Goal: Book appointment/travel/reservation

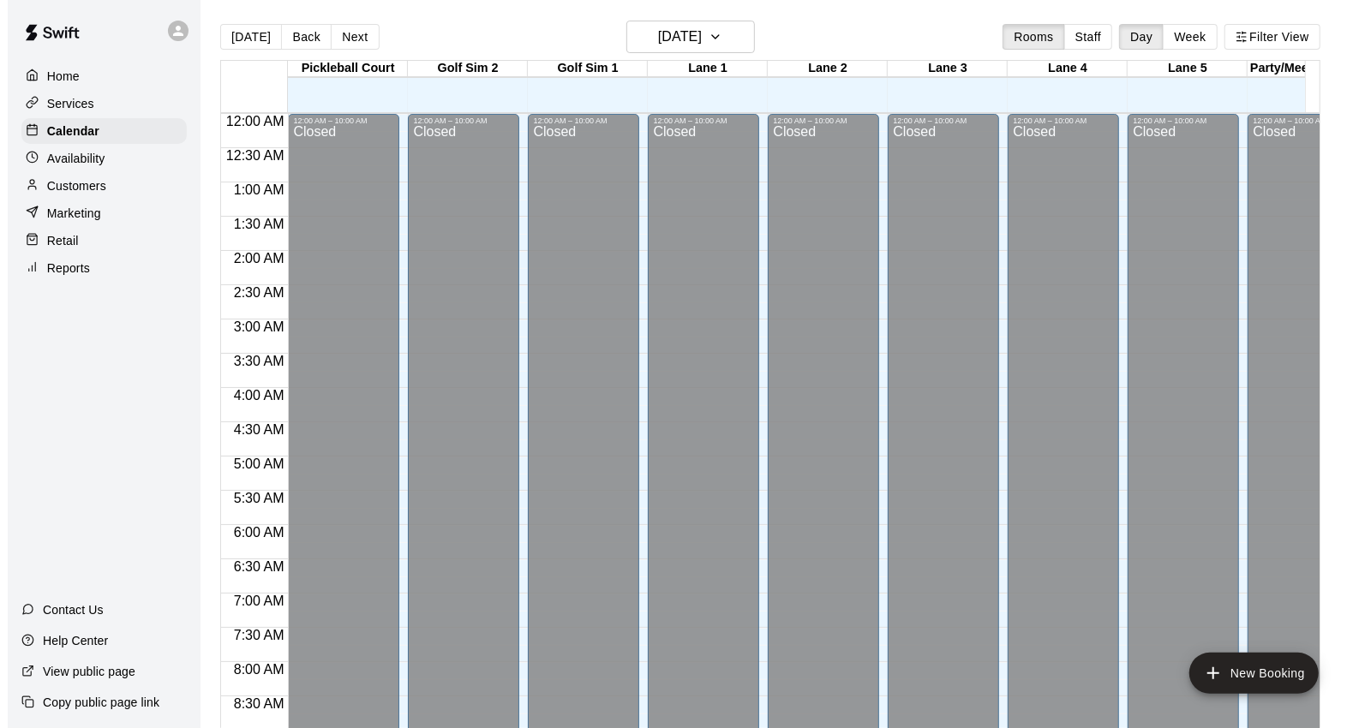
scroll to position [960, 0]
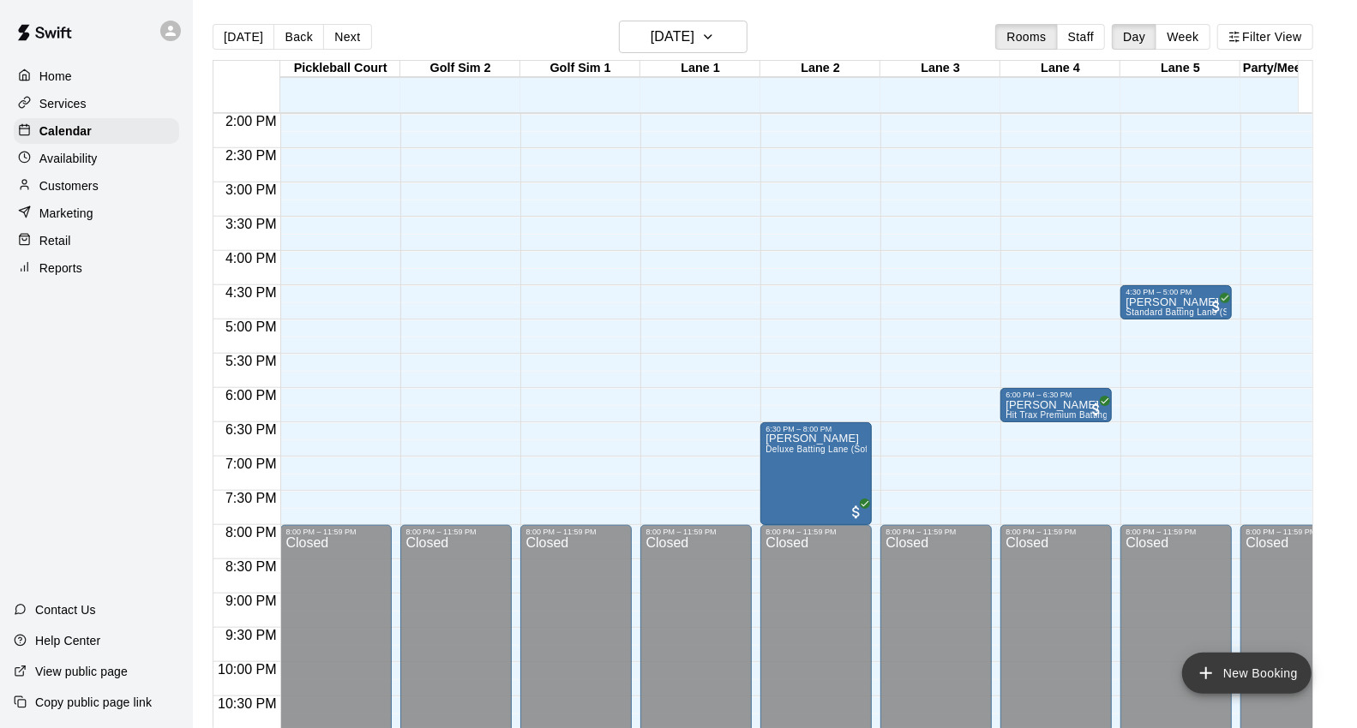
click at [1232, 671] on button "New Booking" at bounding box center [1246, 673] width 129 height 41
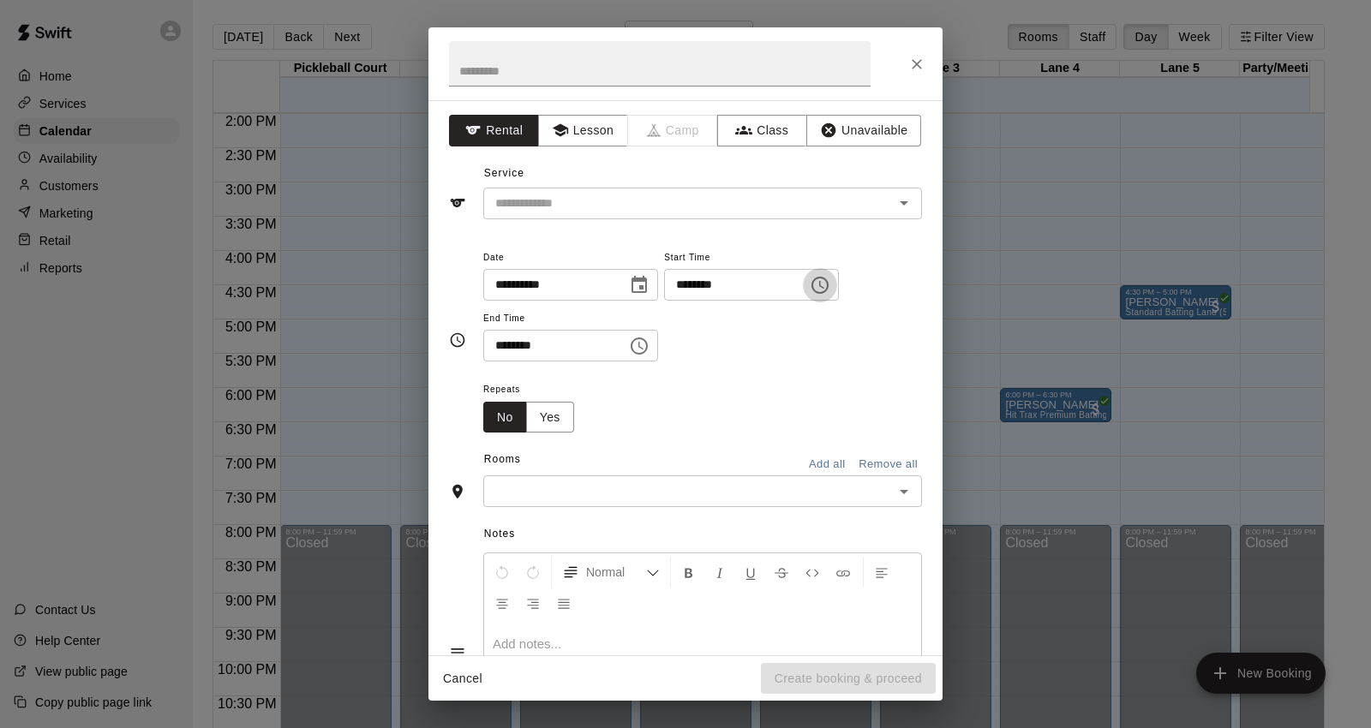
click at [830, 288] on icon "Choose time, selected time is 7:00 PM" at bounding box center [820, 285] width 21 height 21
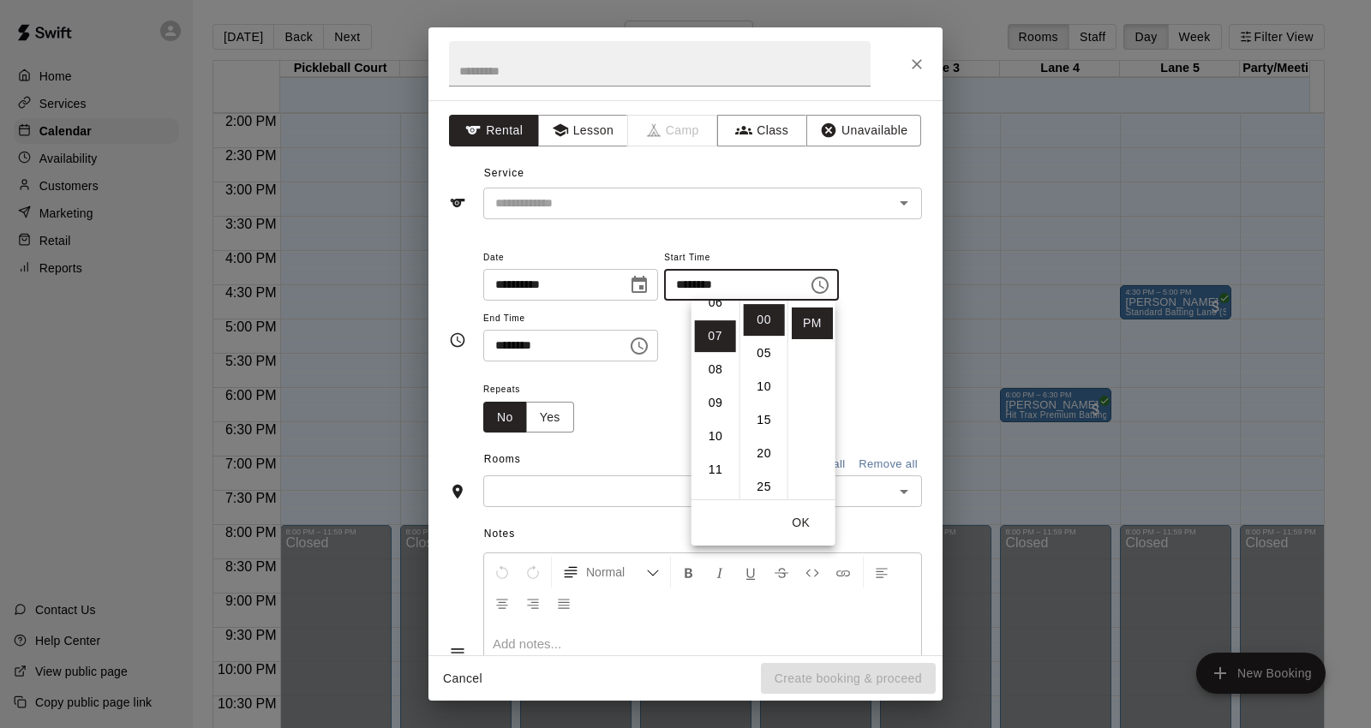
scroll to position [214, 0]
click at [910, 67] on icon "Close" at bounding box center [916, 64] width 17 height 17
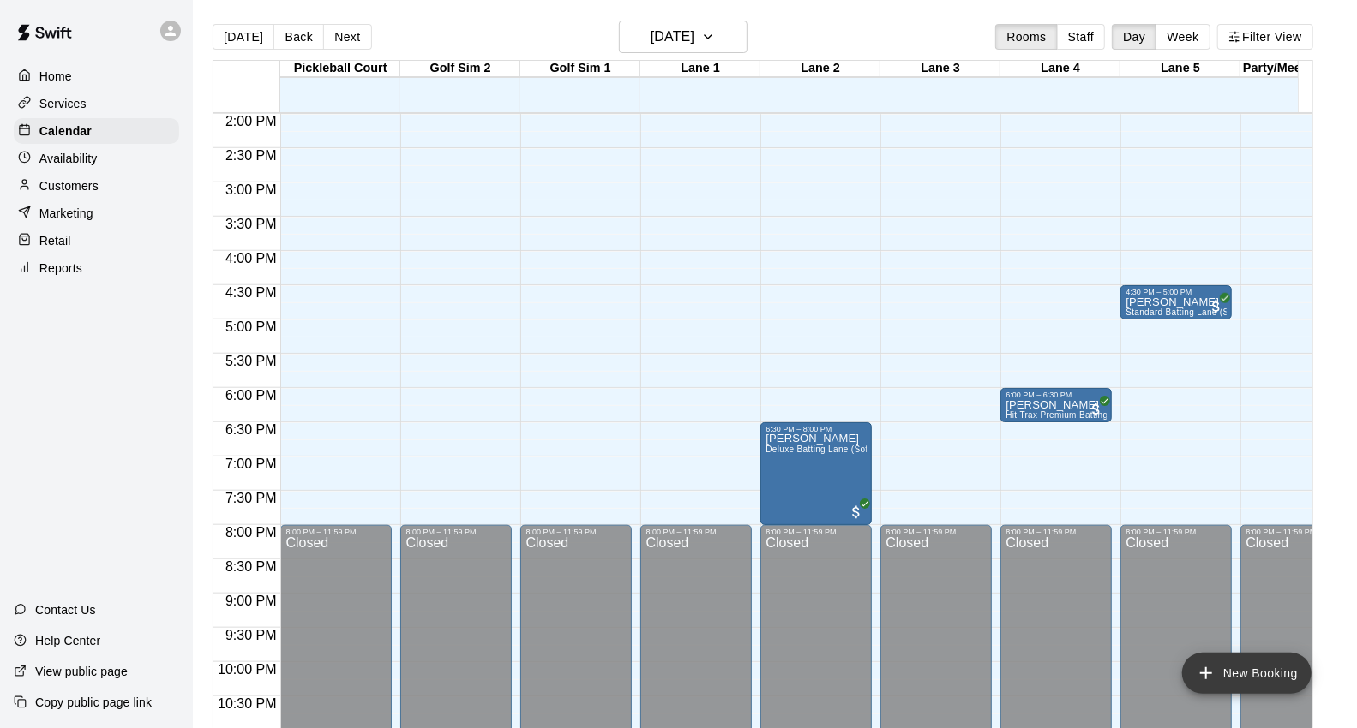
drag, startPoint x: 1286, startPoint y: 682, endPoint x: 1279, endPoint y: 672, distance: 12.9
click at [1281, 680] on button "New Booking" at bounding box center [1246, 673] width 129 height 41
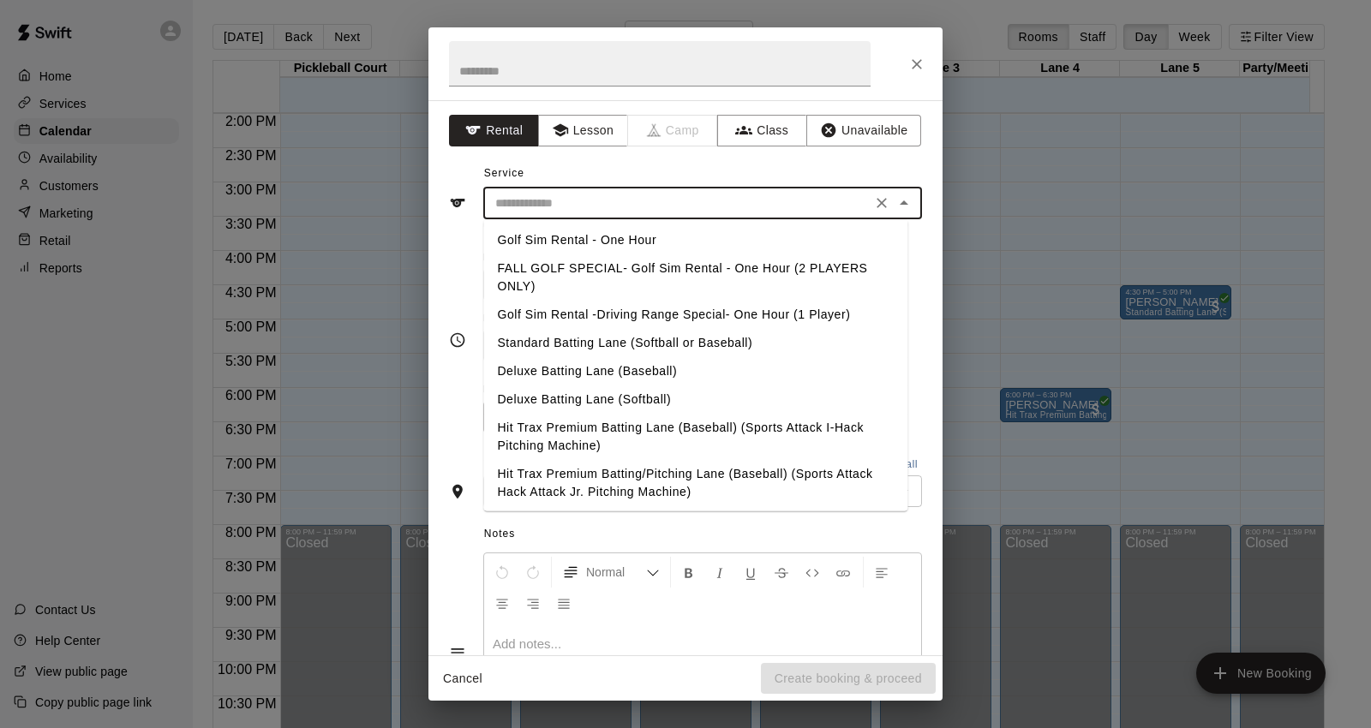
click at [673, 207] on input "text" at bounding box center [677, 203] width 378 height 21
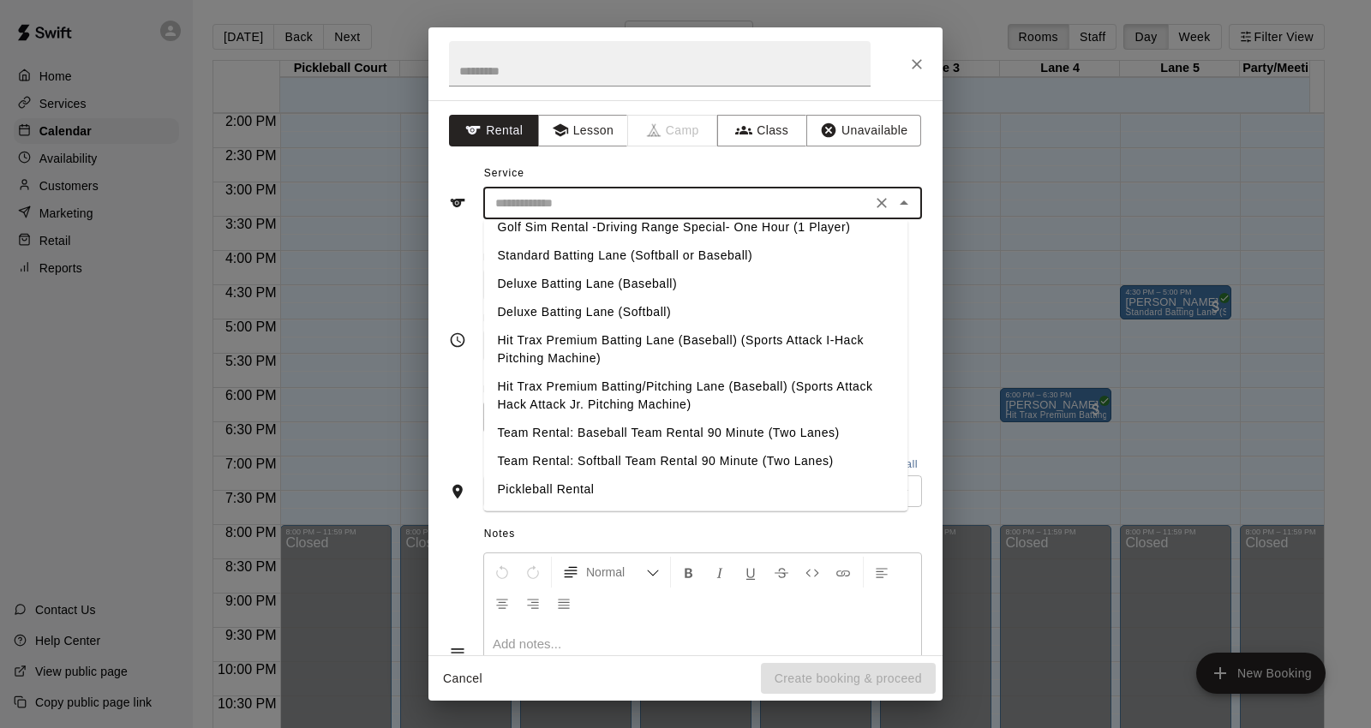
scroll to position [92, 0]
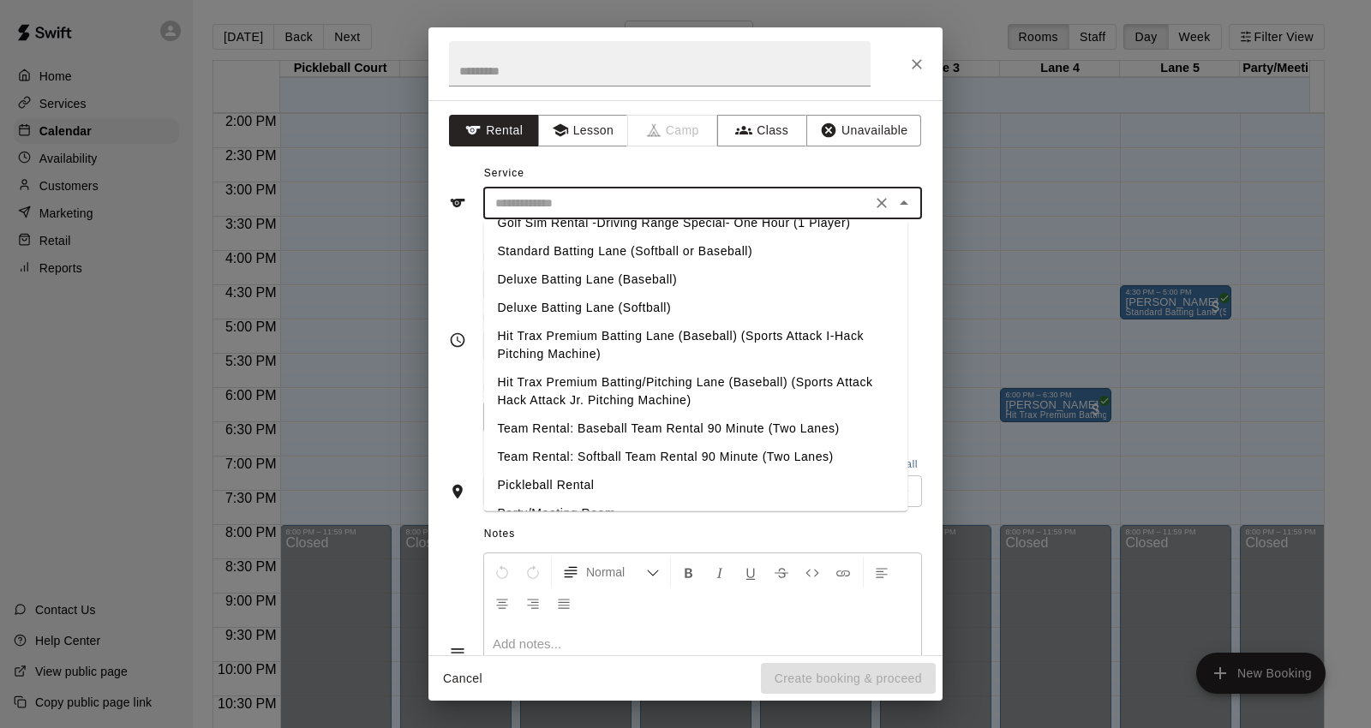
click at [791, 245] on li "Standard Batting Lane (Softball or Baseball)" at bounding box center [695, 251] width 424 height 28
type input "**********"
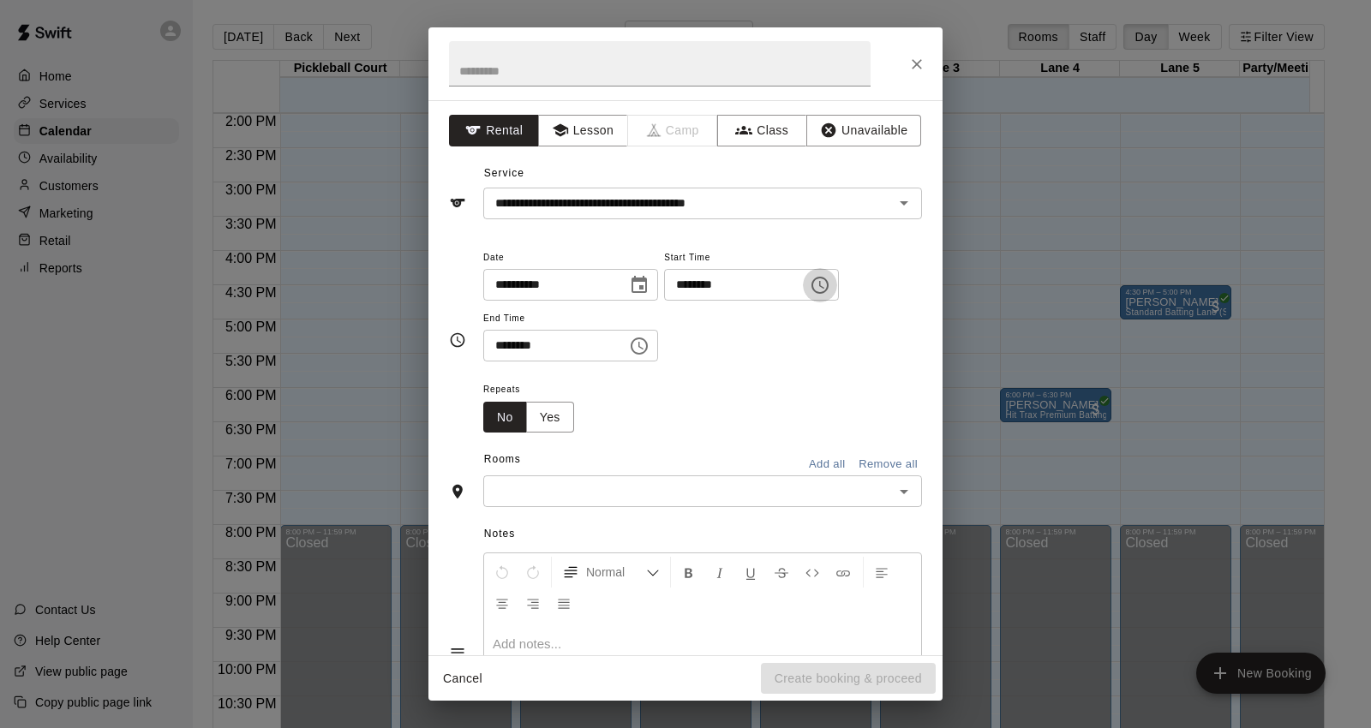
click at [830, 288] on icon "Choose time, selected time is 7:00 PM" at bounding box center [820, 285] width 21 height 21
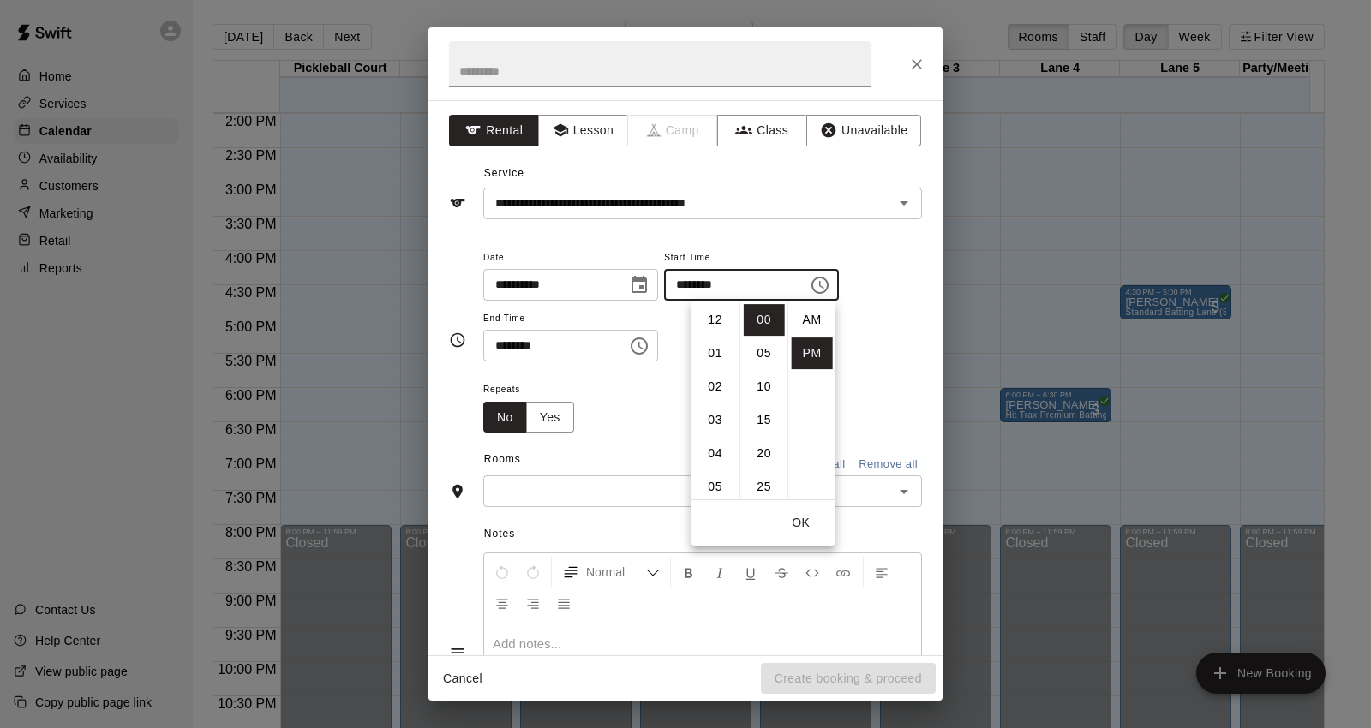
scroll to position [30, 0]
click at [721, 348] on li "05" at bounding box center [715, 345] width 41 height 32
click at [764, 374] on li "30" at bounding box center [764, 365] width 41 height 32
type input "********"
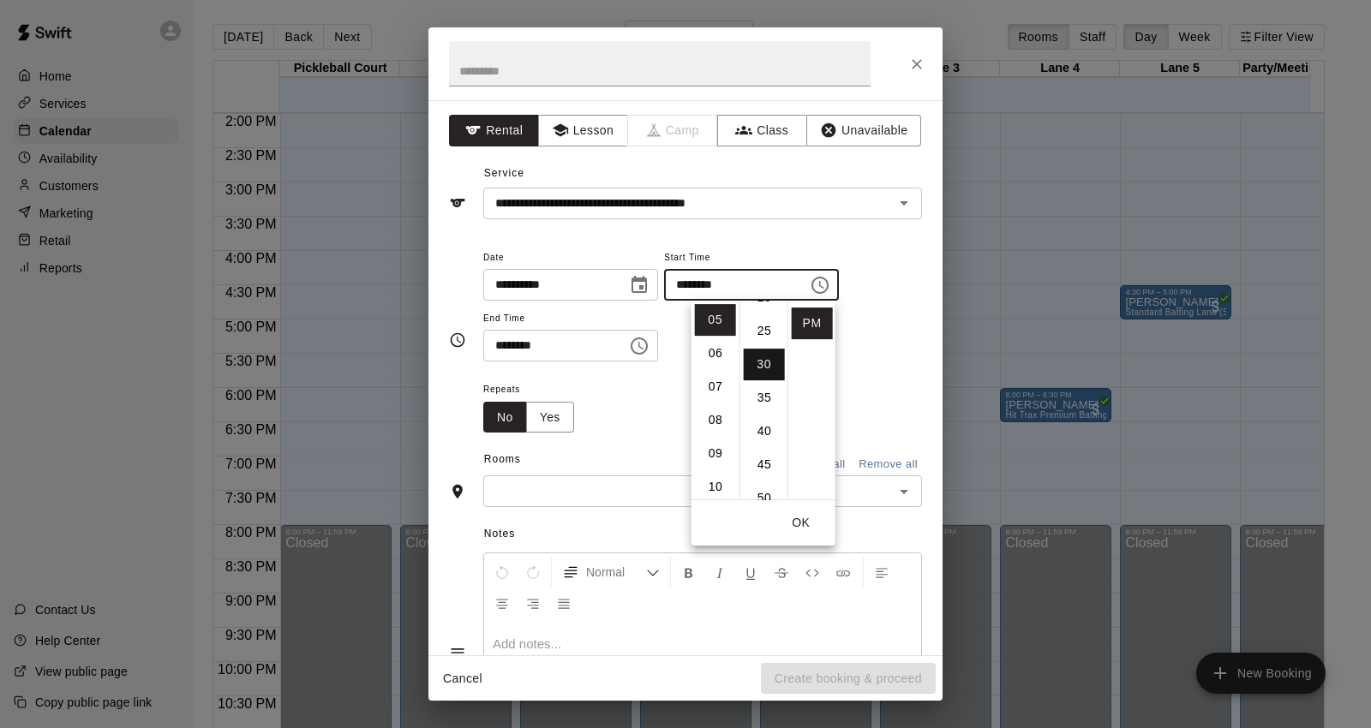
scroll to position [201, 0]
click at [794, 525] on button "OK" at bounding box center [801, 523] width 55 height 32
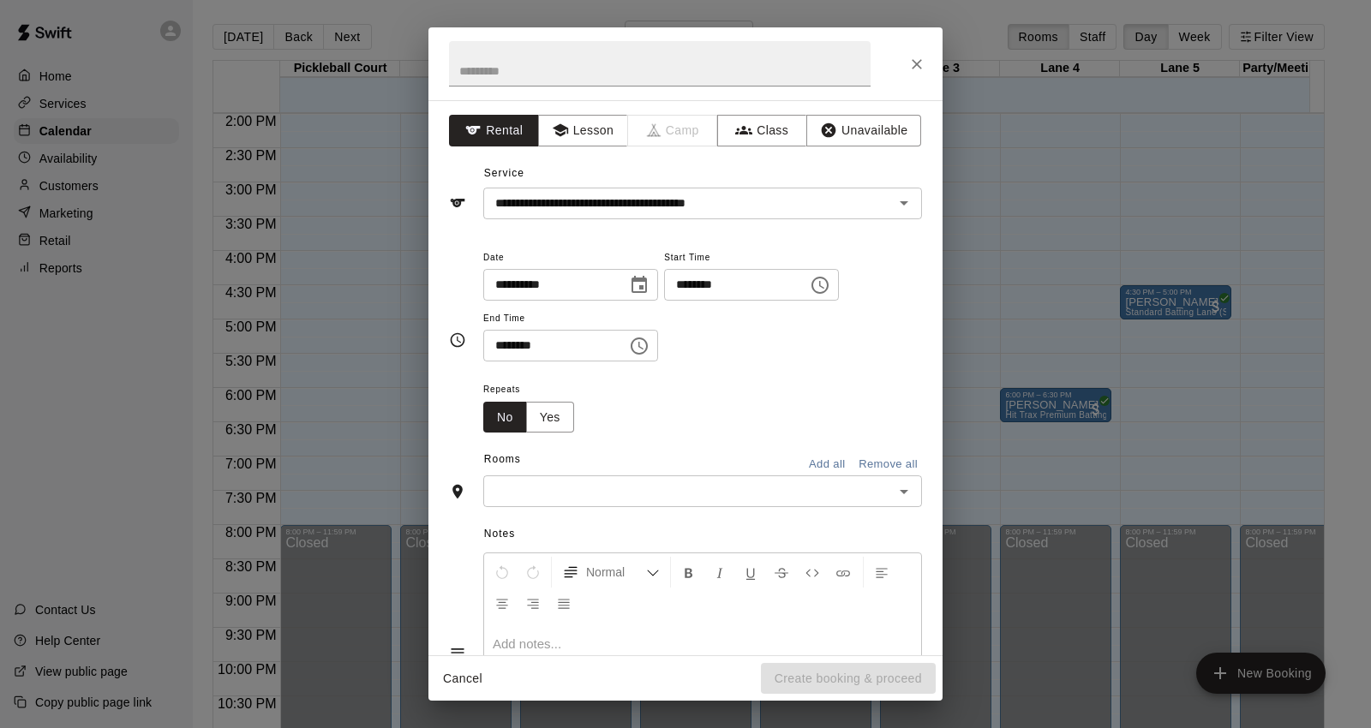
click at [506, 348] on input "********" at bounding box center [549, 346] width 132 height 32
type input "********"
click at [770, 410] on div "Repeats No Yes" at bounding box center [702, 406] width 439 height 54
click at [757, 499] on input "text" at bounding box center [688, 491] width 400 height 21
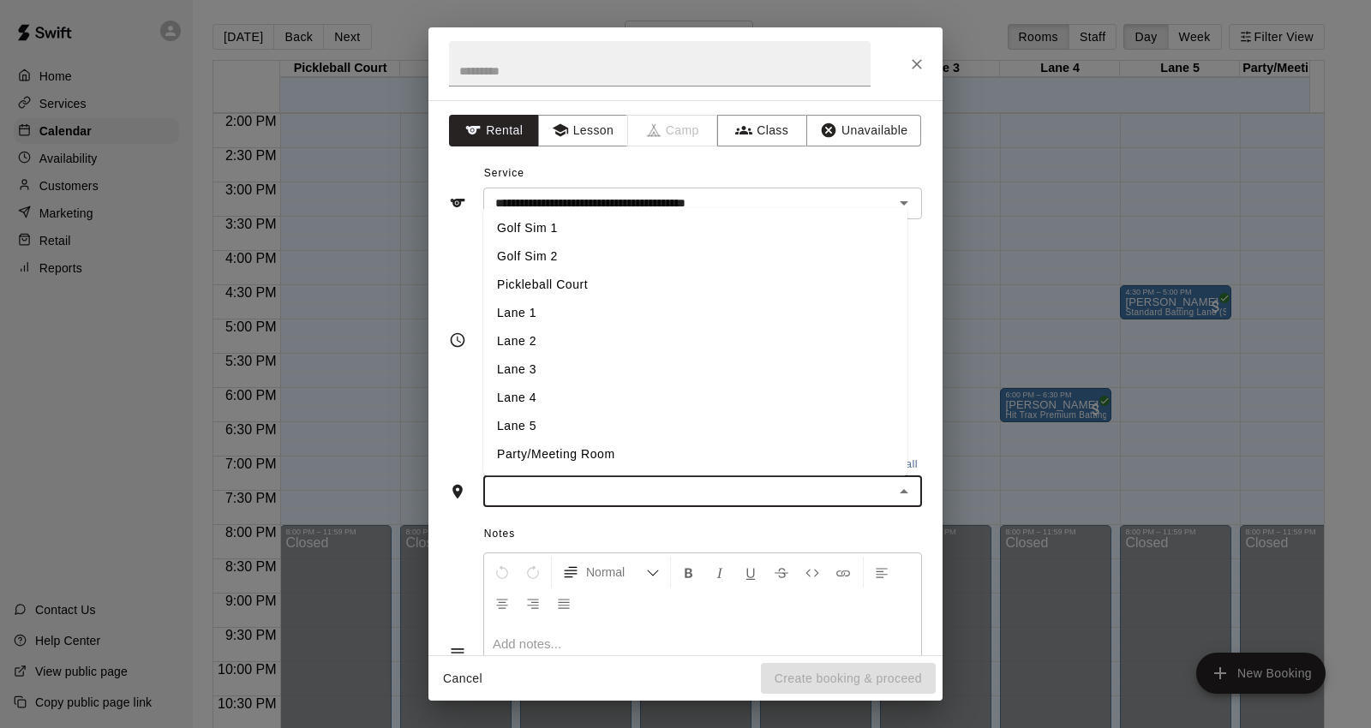
click at [574, 430] on li "Lane 5" at bounding box center [695, 427] width 424 height 28
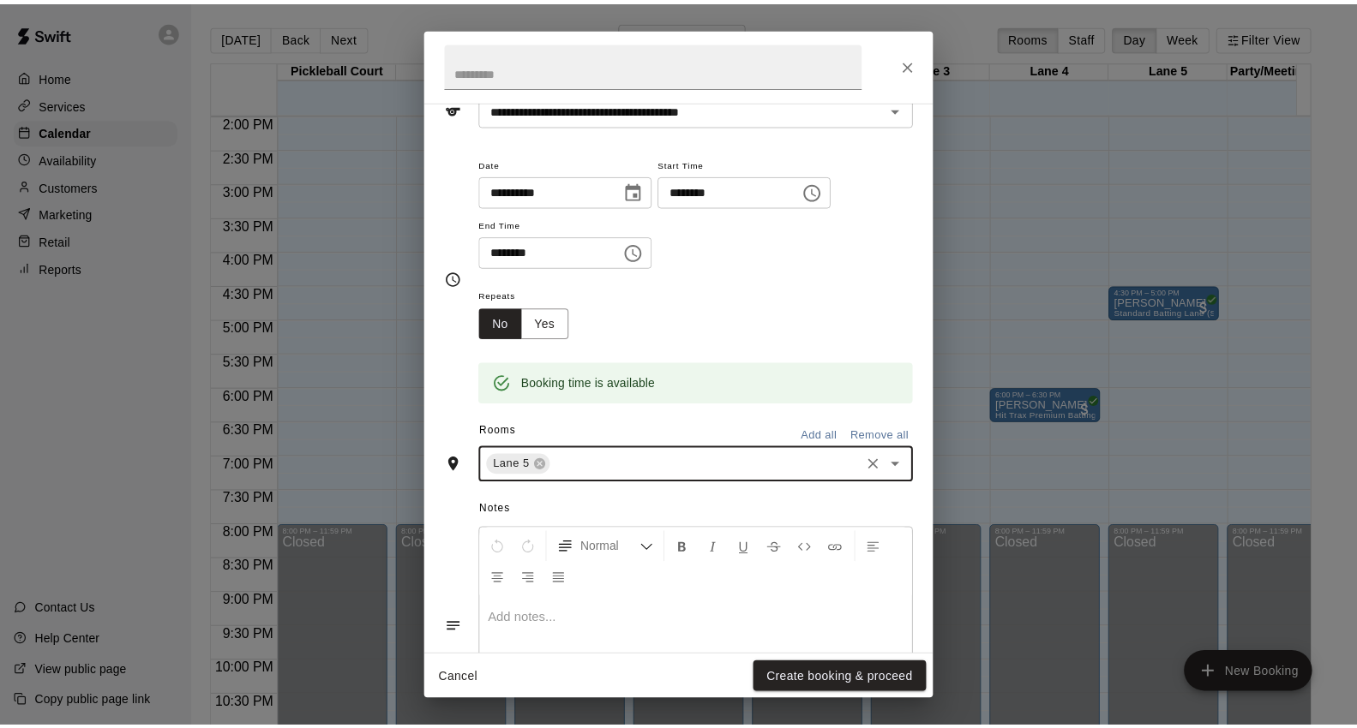
scroll to position [199, 0]
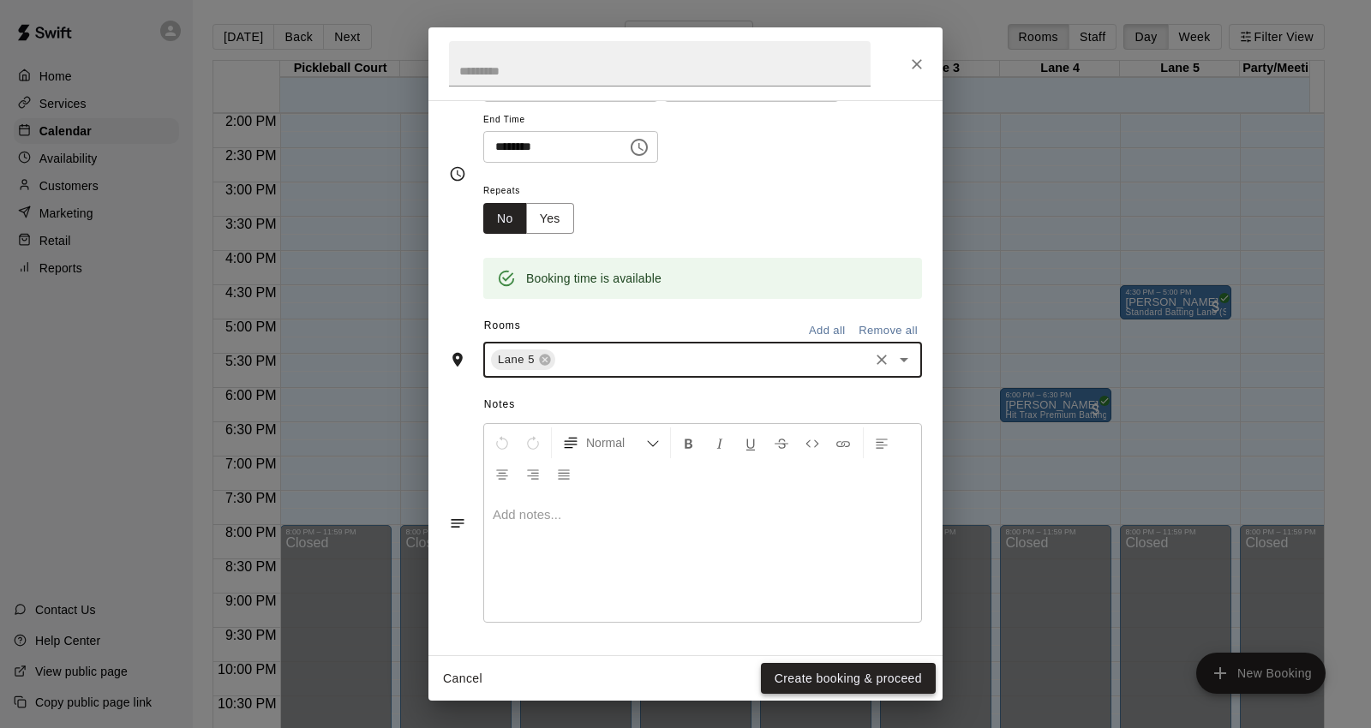
click at [866, 671] on button "Create booking & proceed" at bounding box center [848, 679] width 175 height 32
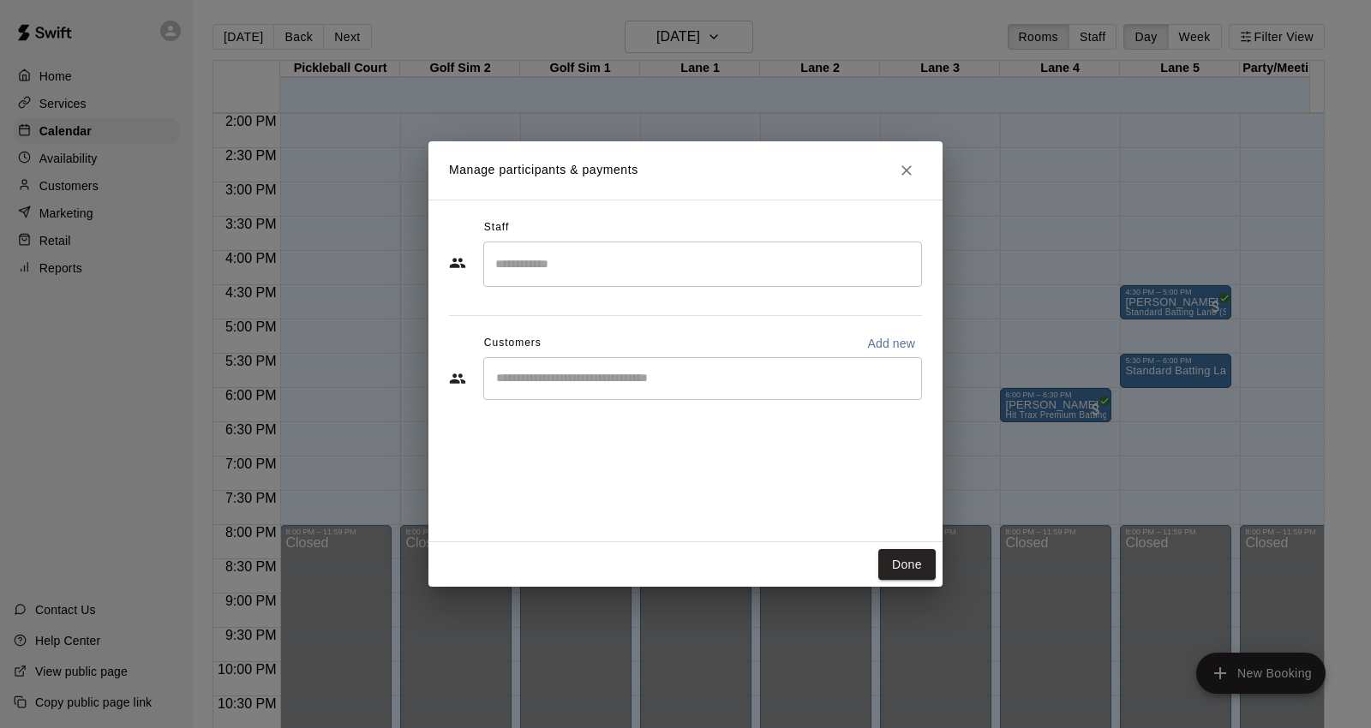
drag, startPoint x: 724, startPoint y: 388, endPoint x: 766, endPoint y: 315, distance: 84.8
click at [706, 383] on div "​" at bounding box center [702, 378] width 439 height 43
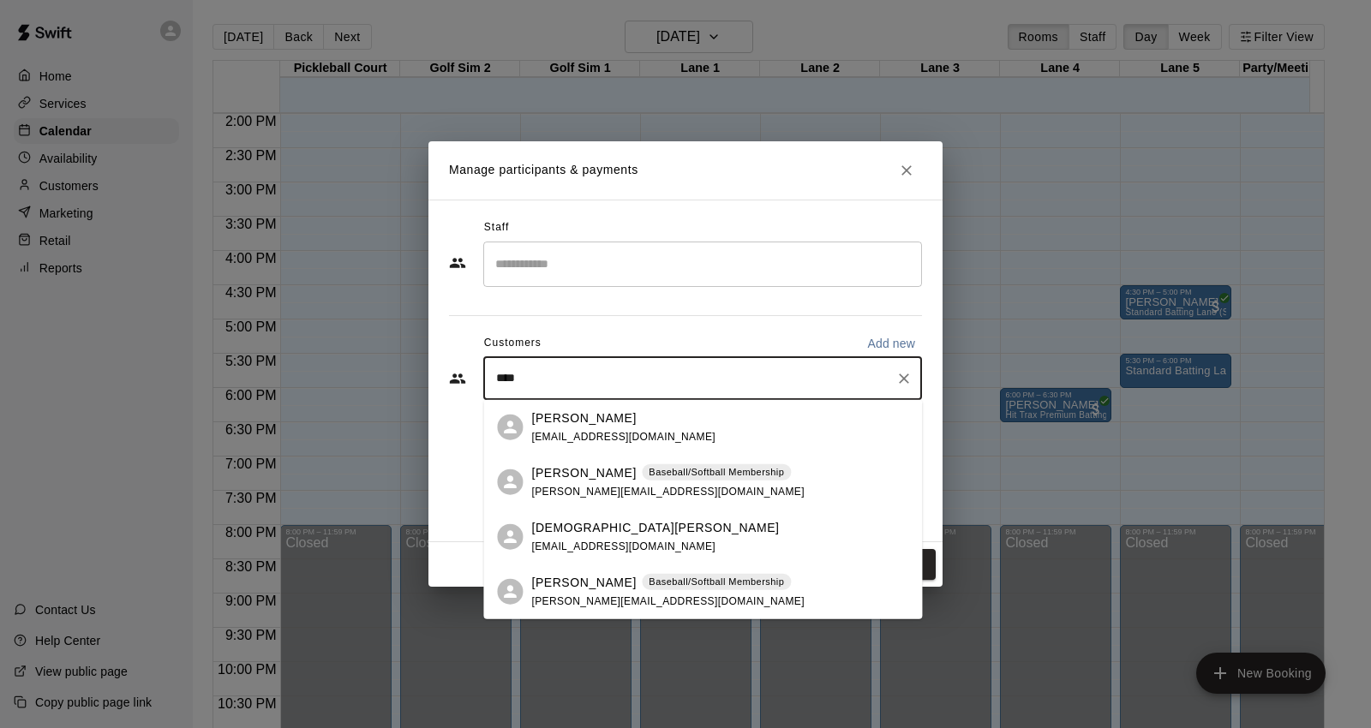
type input "*****"
click at [682, 476] on p "Baseball/Softball Membership" at bounding box center [716, 472] width 135 height 15
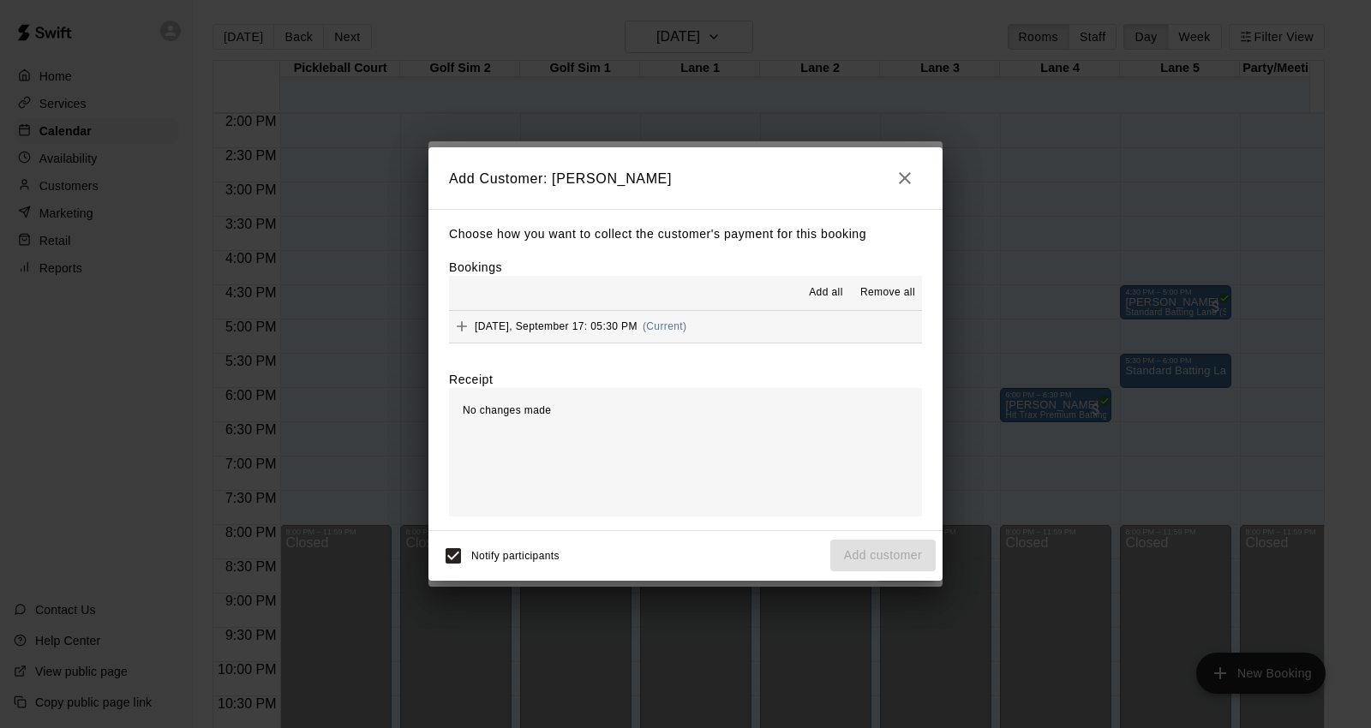
click at [754, 335] on button "[DATE], September 17: 05:30 PM (Current)" at bounding box center [685, 327] width 473 height 32
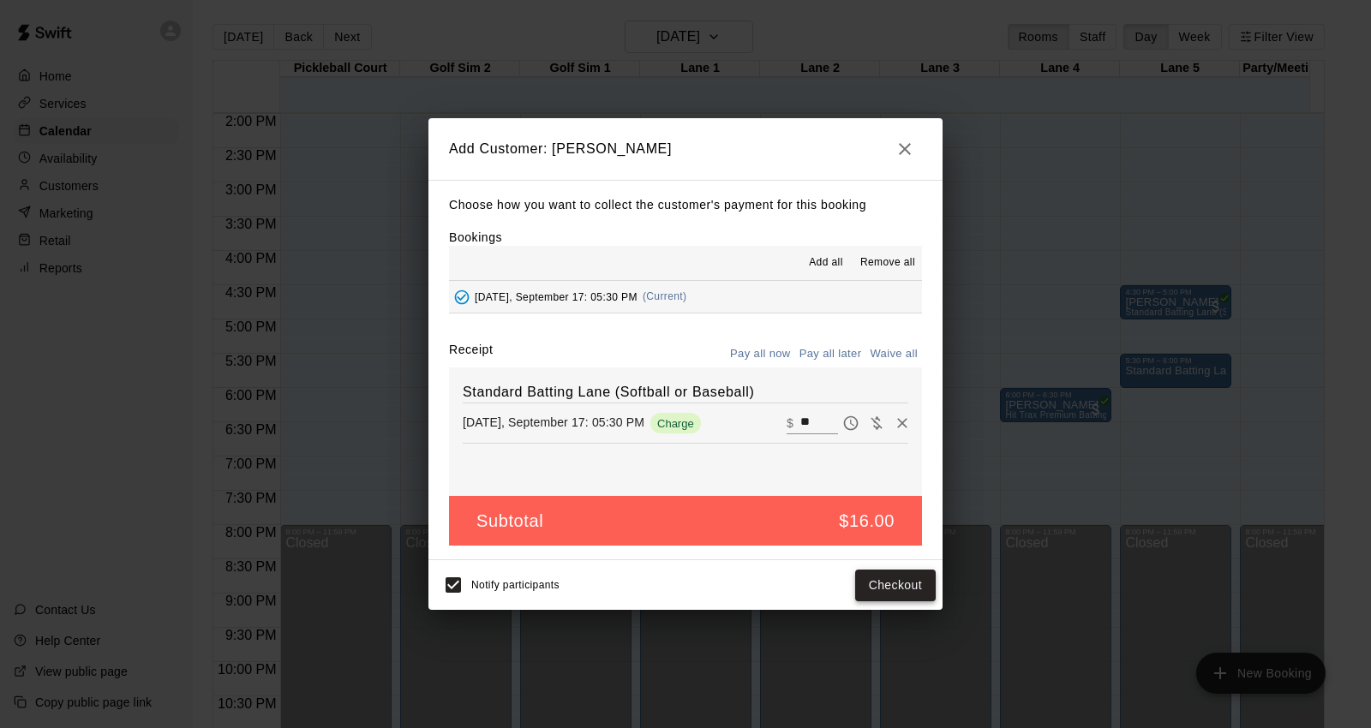
click at [886, 596] on button "Checkout" at bounding box center [895, 586] width 81 height 32
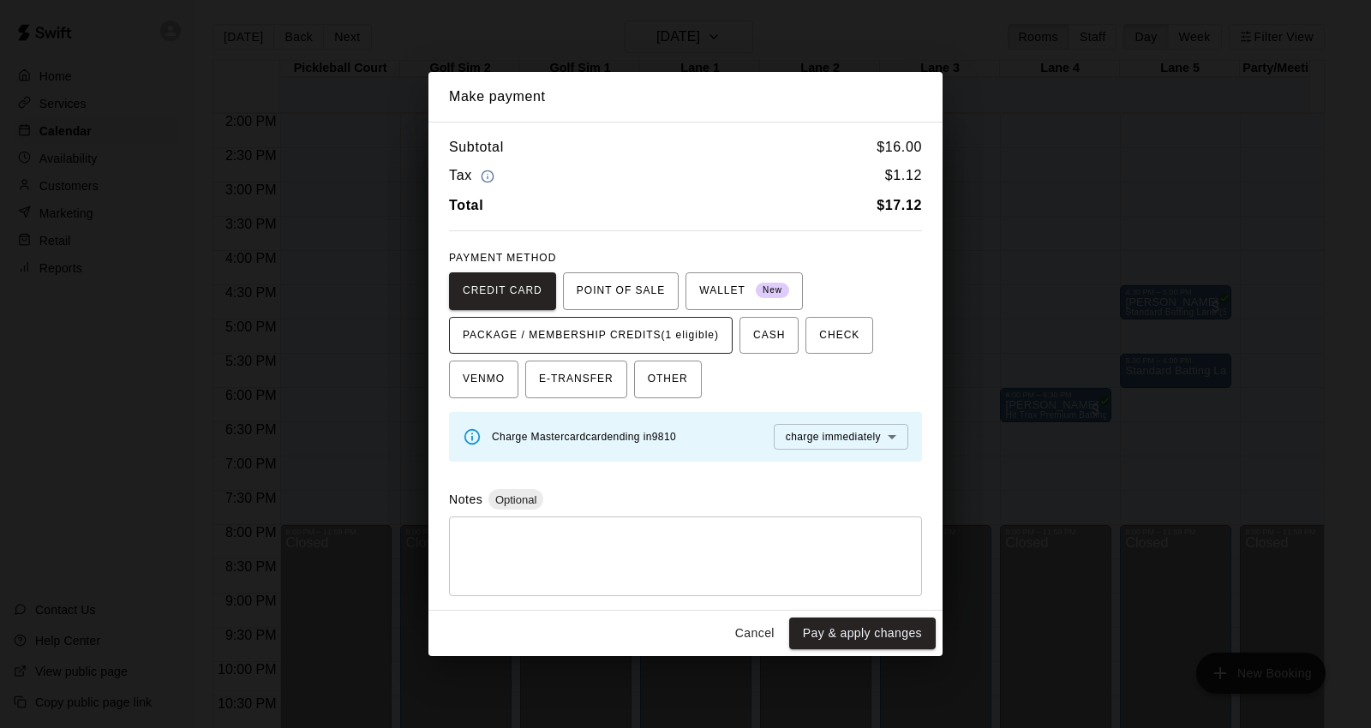
click at [638, 326] on span "PACKAGE / MEMBERSHIP CREDITS (1 eligible)" at bounding box center [591, 335] width 256 height 27
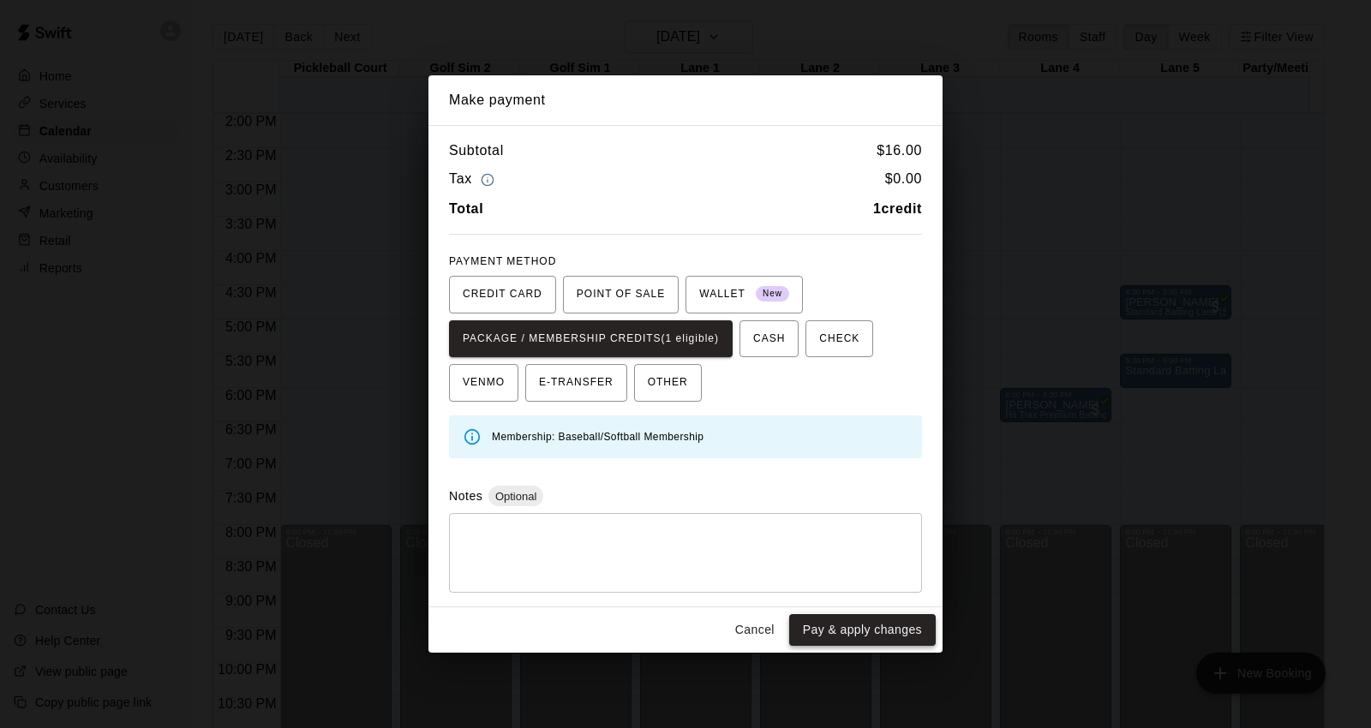
click at [829, 634] on button "Pay & apply changes" at bounding box center [862, 630] width 147 height 32
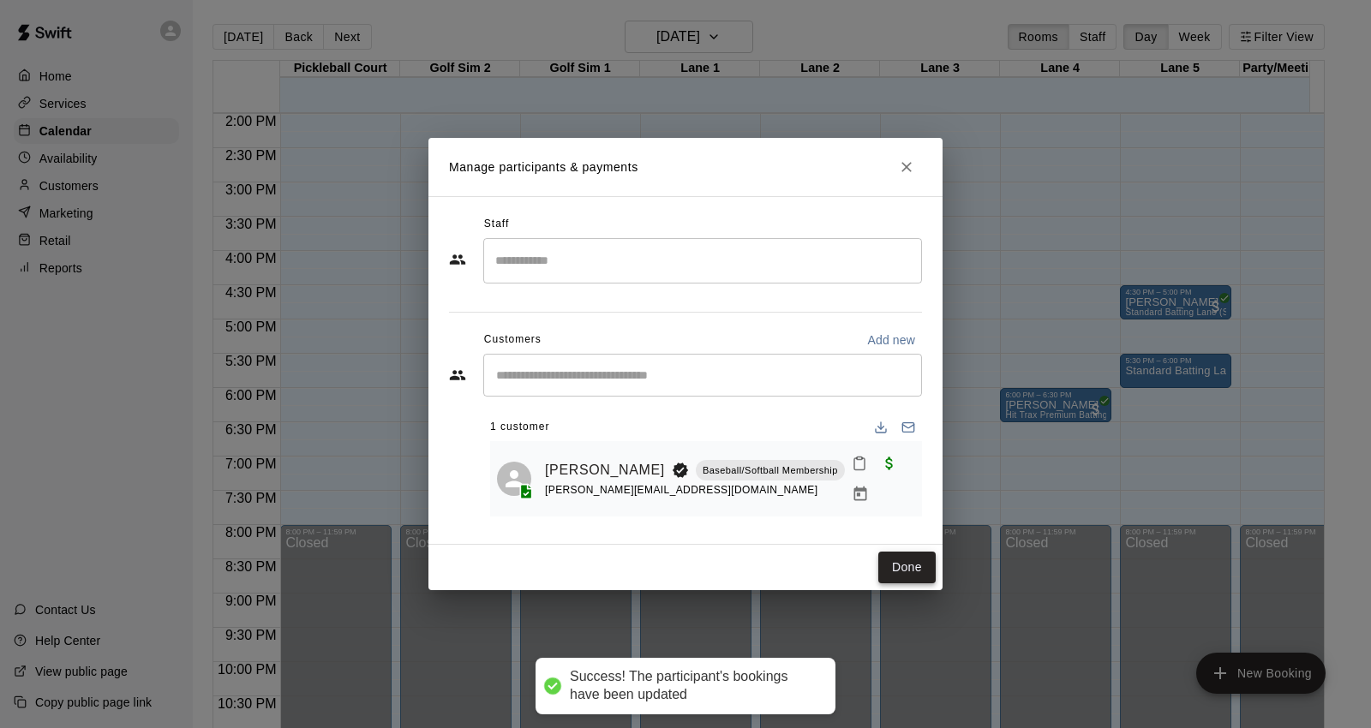
click at [910, 568] on button "Done" at bounding box center [906, 568] width 57 height 32
